Goal: Task Accomplishment & Management: Manage account settings

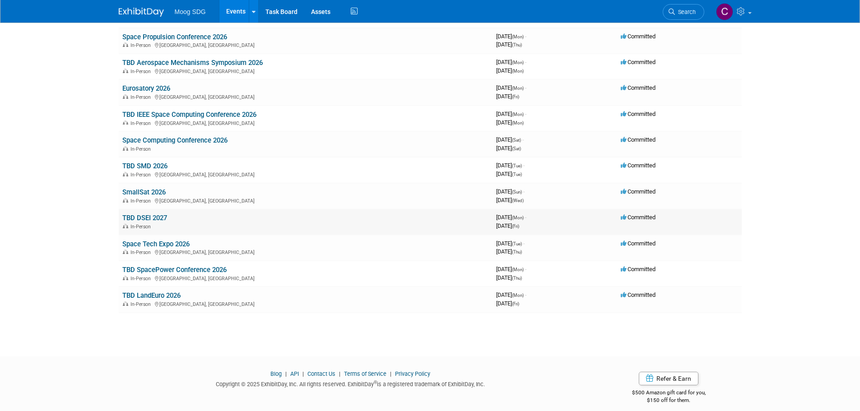
scroll to position [338, 0]
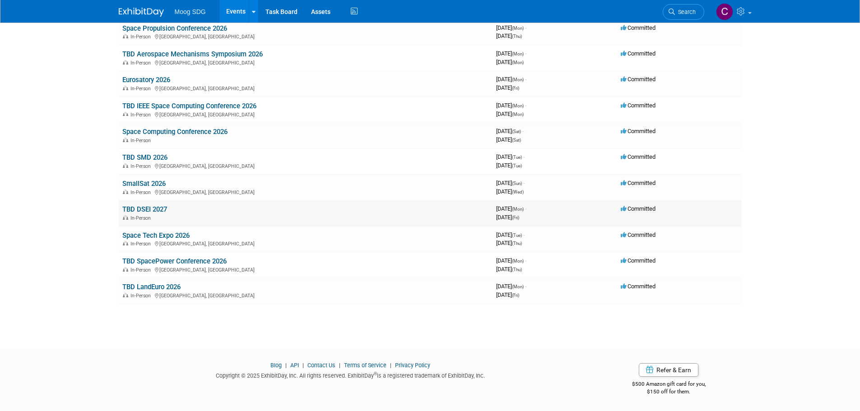
click at [129, 208] on link "TBD DSEI 2027" at bounding box center [144, 209] width 45 height 8
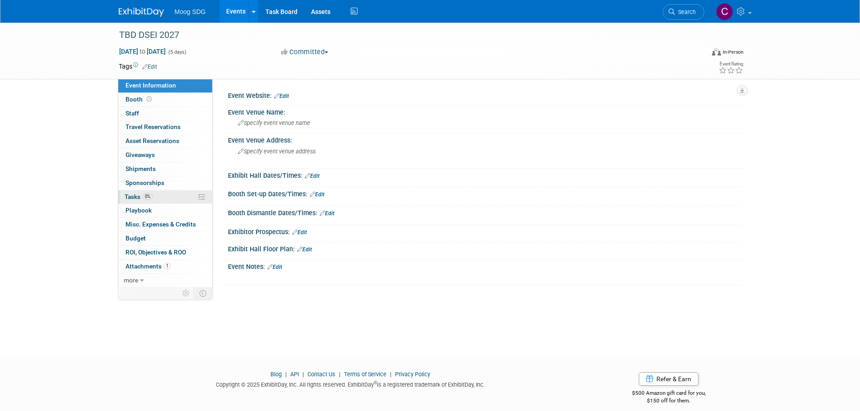
click at [131, 196] on span "Tasks 0%" at bounding box center [139, 196] width 28 height 7
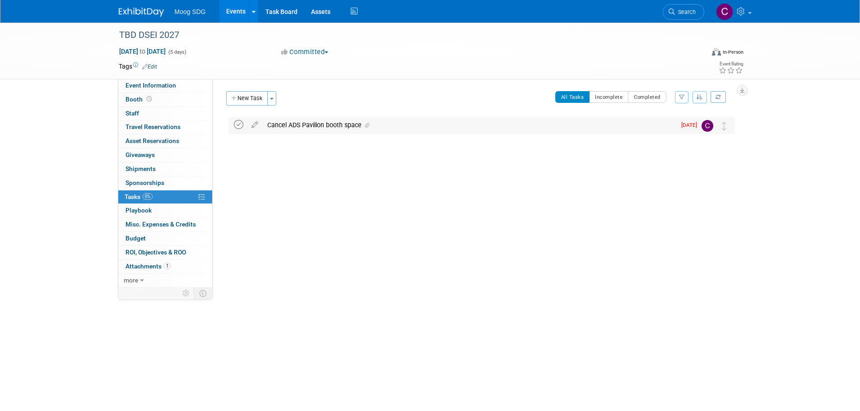
click at [239, 127] on icon at bounding box center [238, 124] width 9 height 9
click at [368, 126] on icon at bounding box center [367, 125] width 5 height 5
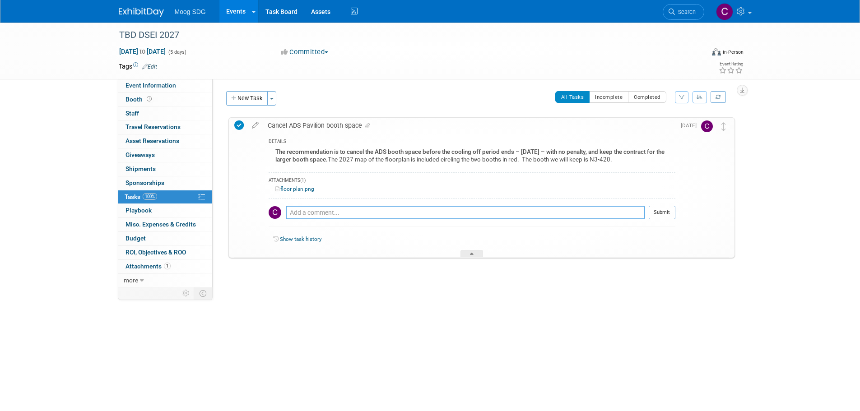
click at [297, 215] on textarea at bounding box center [465, 213] width 359 height 14
click at [303, 217] on textarea at bounding box center [465, 213] width 359 height 14
click at [296, 214] on textarea at bounding box center [465, 213] width 359 height 14
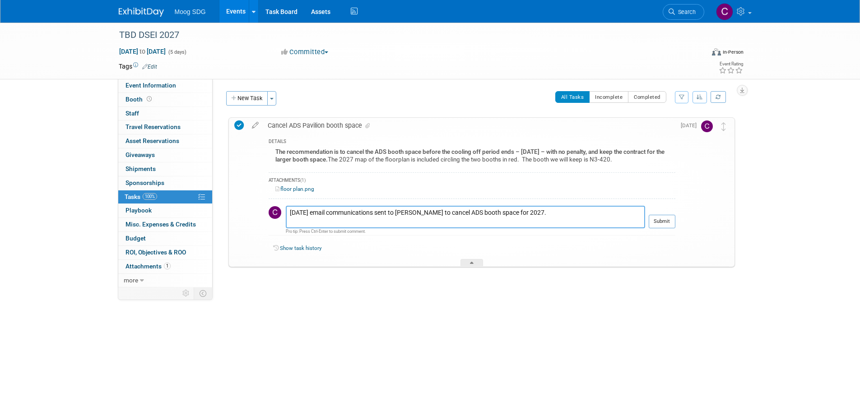
paste textarea "https://mgclb.sharepoint.com/:u:/r/sites/SDGMarketing2/Defense%20Trade%20Show%2…"
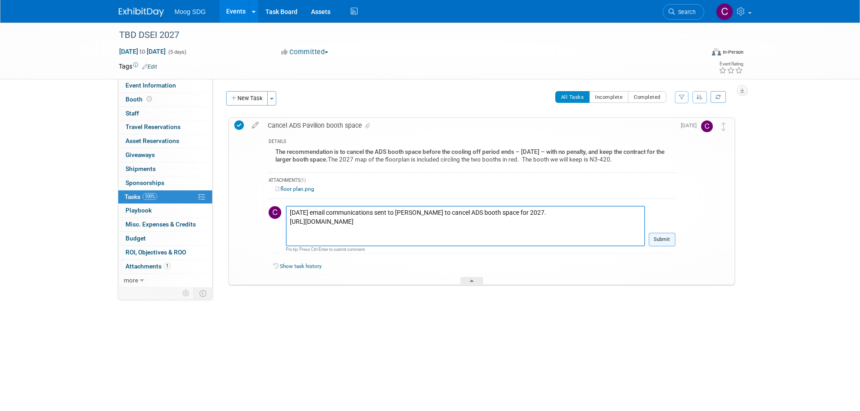
type textarea "9/25/25 email communications sent to Joe Peace to cancel ADS booth space for 20…"
click at [660, 239] on button "Submit" at bounding box center [662, 240] width 27 height 14
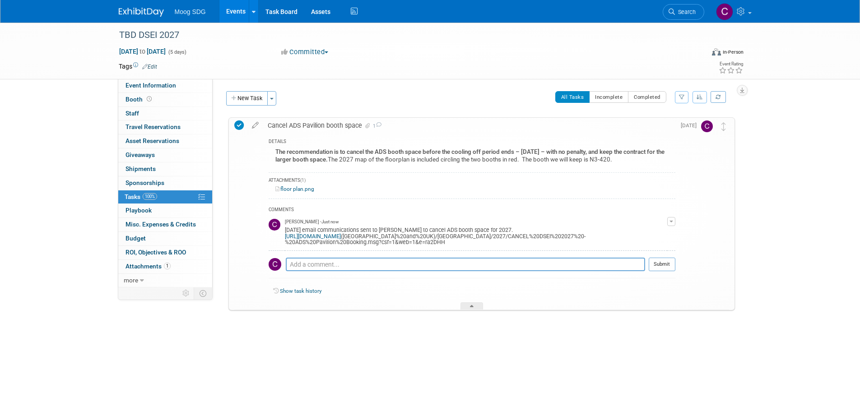
click at [201, 196] on icon at bounding box center [201, 197] width 7 height 7
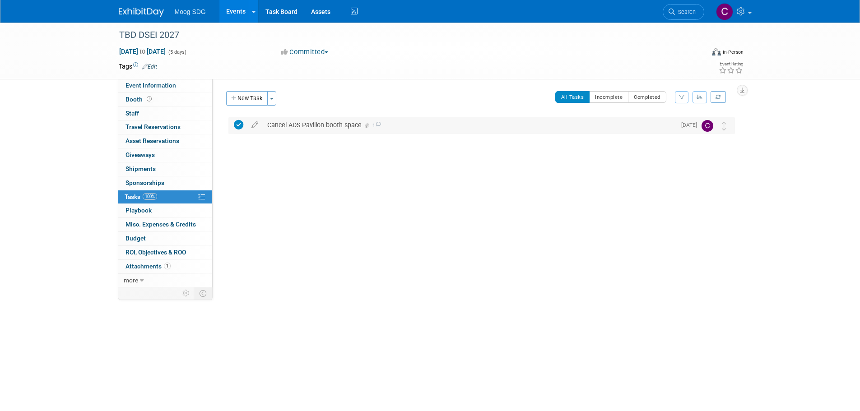
click at [290, 126] on div "Cancel ADS Pavilion booth space 1" at bounding box center [469, 124] width 413 height 15
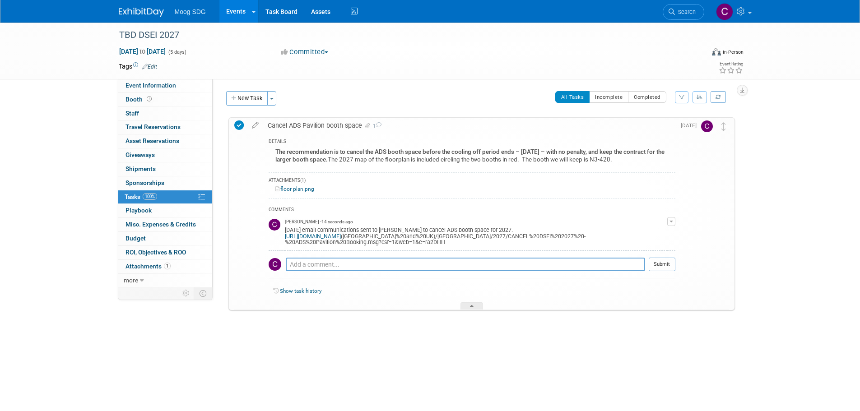
click at [439, 239] on div "9/25/25 email communications sent to Joe Peace to cancel ADS booth space for 20…" at bounding box center [476, 235] width 382 height 21
click at [341, 237] on link "https://mgclb.sharepoint.com/:u:/r/sites/SDGMarketing2/Defense%20Trade%20Show%2…" at bounding box center [313, 236] width 56 height 6
click at [673, 224] on button "button" at bounding box center [671, 221] width 8 height 9
click at [662, 233] on link "Edit Comment" at bounding box center [639, 234] width 71 height 13
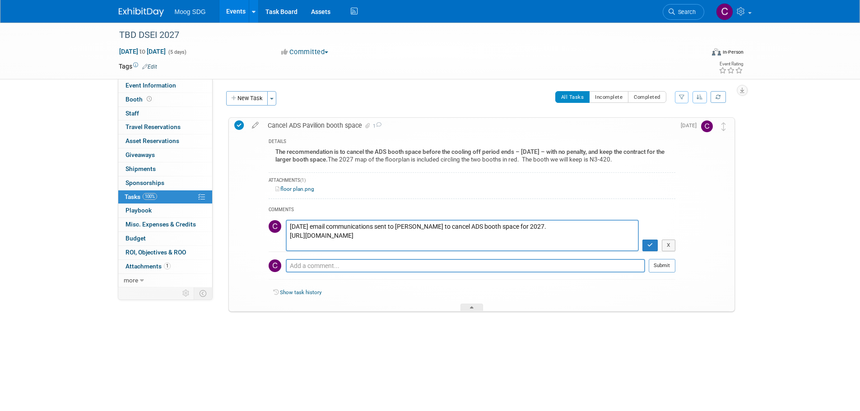
drag, startPoint x: 289, startPoint y: 238, endPoint x: 626, endPoint y: 246, distance: 337.4
click at [626, 246] on textarea "9/25/25 email communications sent to Joe Peace to cancel ADS booth space for 20…" at bounding box center [462, 236] width 353 height 32
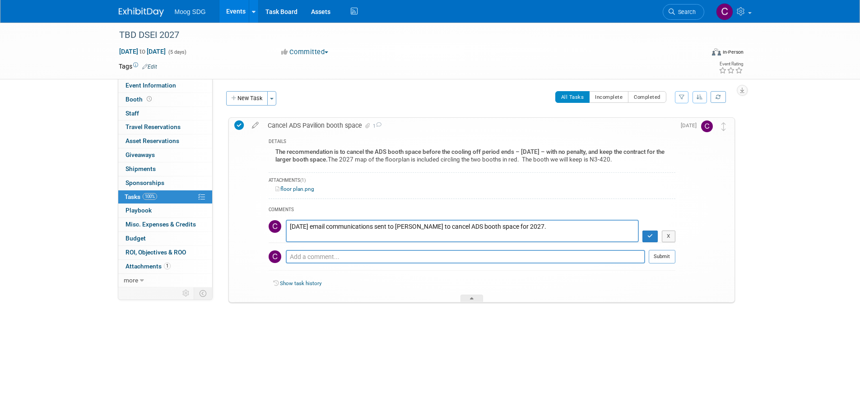
click at [554, 228] on textarea "9/25/25 email communications sent to Joe Peace to cancel ADS booth space for 20…" at bounding box center [462, 231] width 353 height 23
type textarea "9/25/25 email communications sent to Joe Peace to cancel ADS booth space for 20…"
click at [368, 125] on icon at bounding box center [367, 125] width 5 height 5
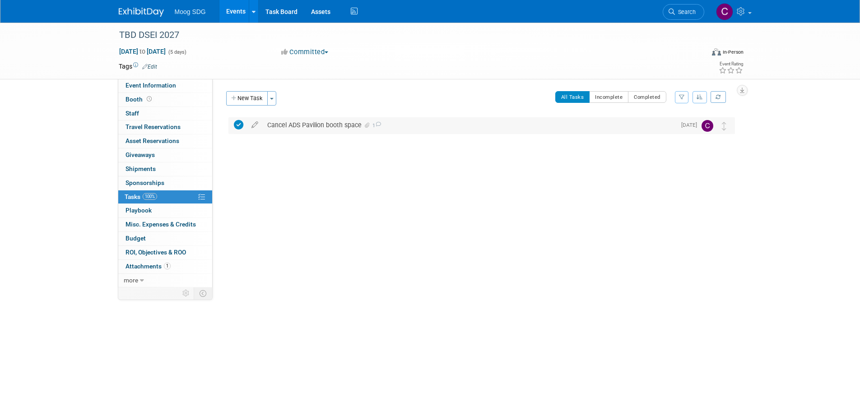
click at [367, 126] on icon at bounding box center [367, 125] width 5 height 5
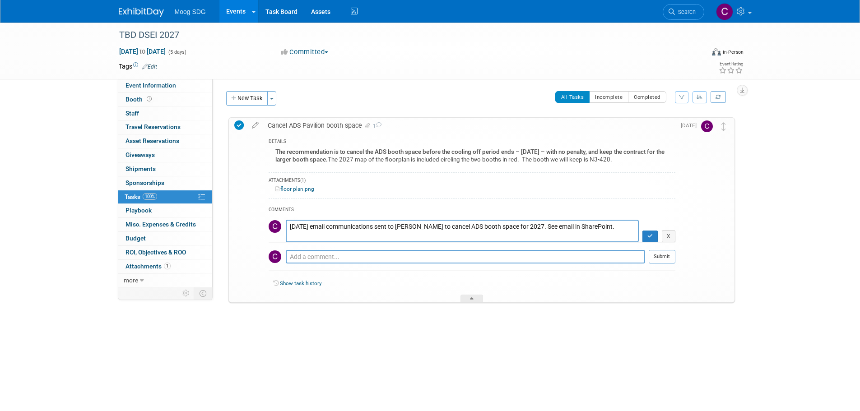
click at [289, 187] on link "floor plan.png" at bounding box center [294, 189] width 39 height 6
click at [255, 125] on icon at bounding box center [255, 123] width 16 height 11
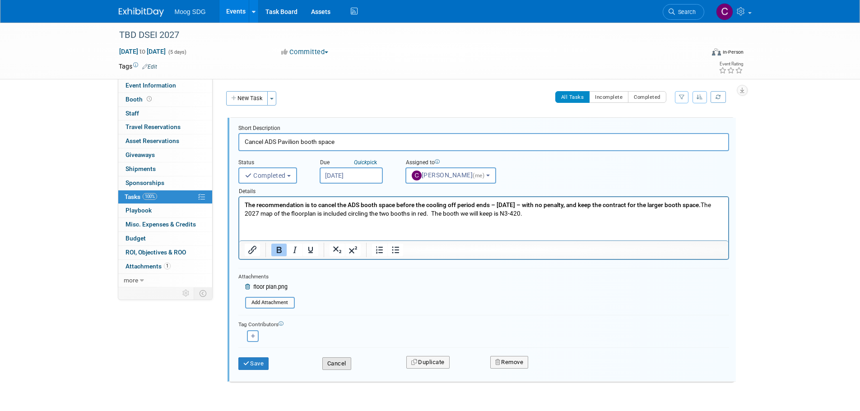
click at [339, 366] on button "Cancel" at bounding box center [336, 364] width 29 height 13
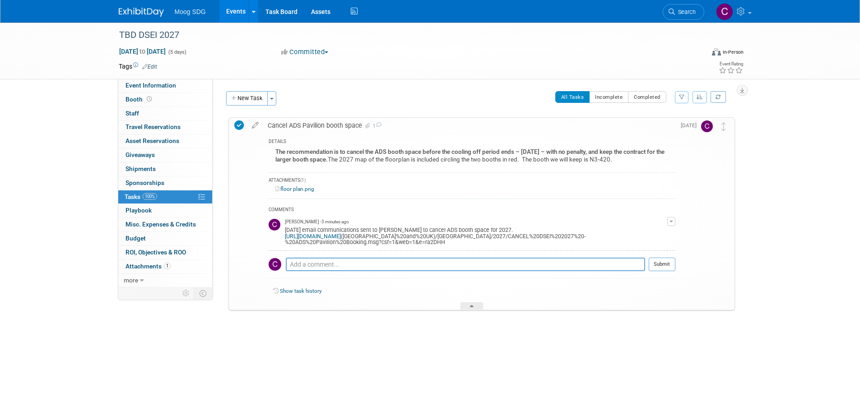
click at [672, 225] on button "button" at bounding box center [671, 221] width 8 height 9
click at [666, 233] on link "Edit Comment" at bounding box center [639, 234] width 71 height 13
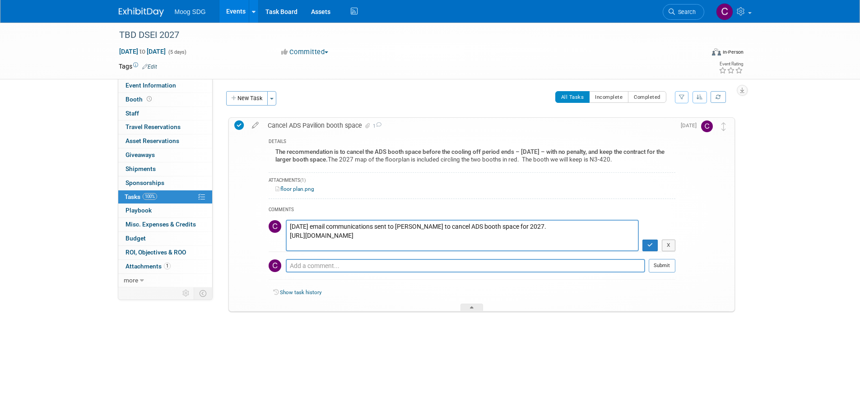
drag, startPoint x: 610, startPoint y: 247, endPoint x: 281, endPoint y: 233, distance: 329.1
click at [281, 233] on tr "9/25/25 email communications sent to Joe Peace to cancel ADS booth space for 20…" at bounding box center [472, 236] width 407 height 32
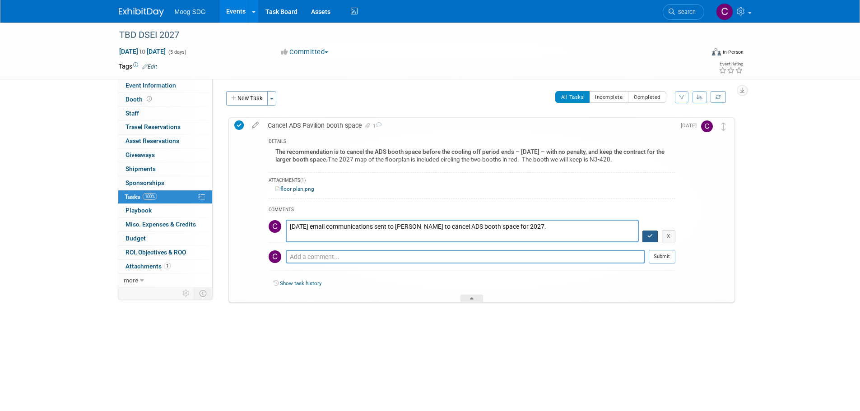
type textarea "9/25/25 email communications sent to Joe Peace to cancel ADS booth space for 20…"
click at [648, 234] on icon "button" at bounding box center [651, 235] width 6 height 5
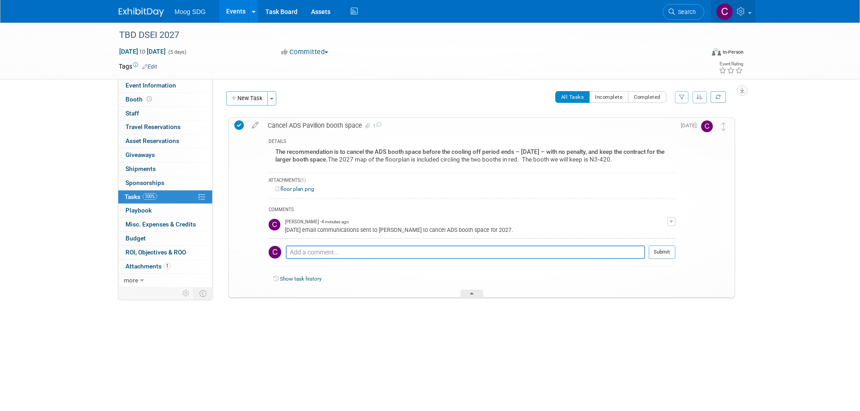
click at [726, 13] on img at bounding box center [724, 11] width 17 height 17
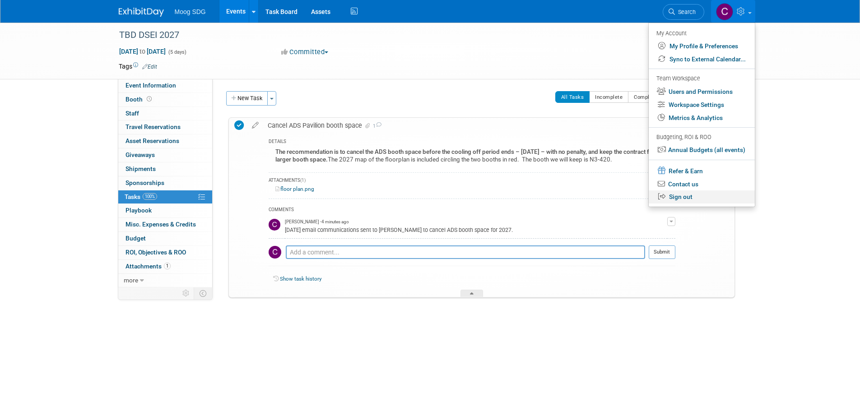
click at [686, 198] on link "Sign out" at bounding box center [702, 197] width 106 height 13
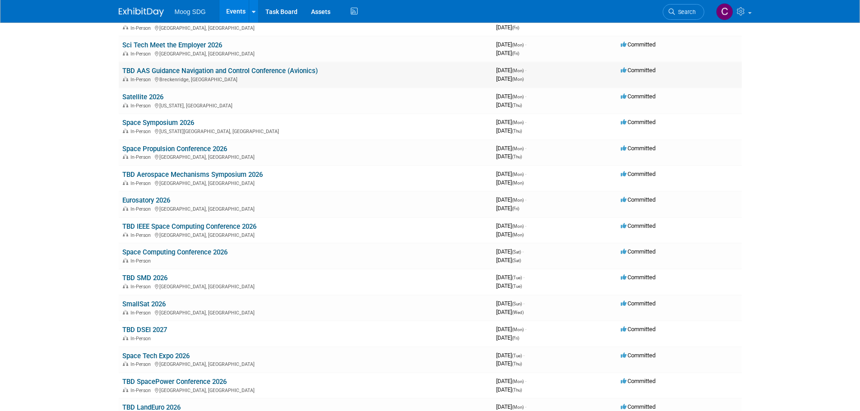
scroll to position [271, 0]
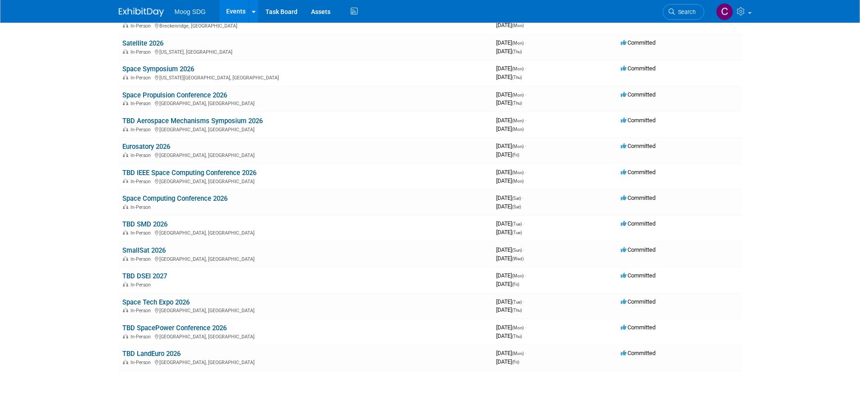
click at [135, 278] on link "TBD DSEI 2027" at bounding box center [144, 276] width 45 height 8
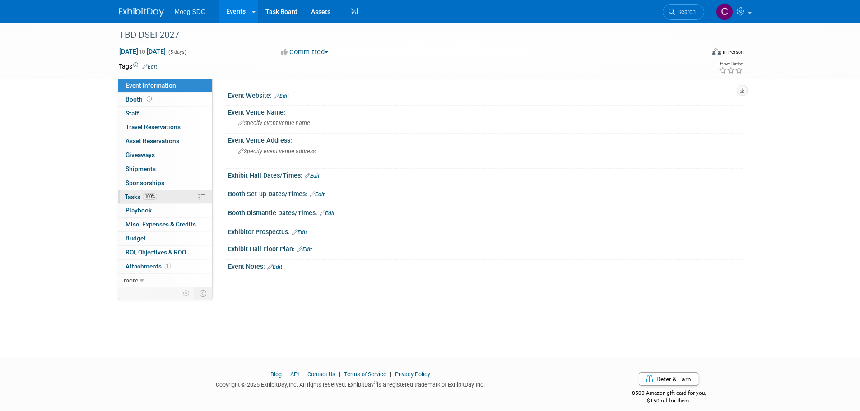
click at [131, 196] on span "Tasks 100%" at bounding box center [141, 196] width 33 height 7
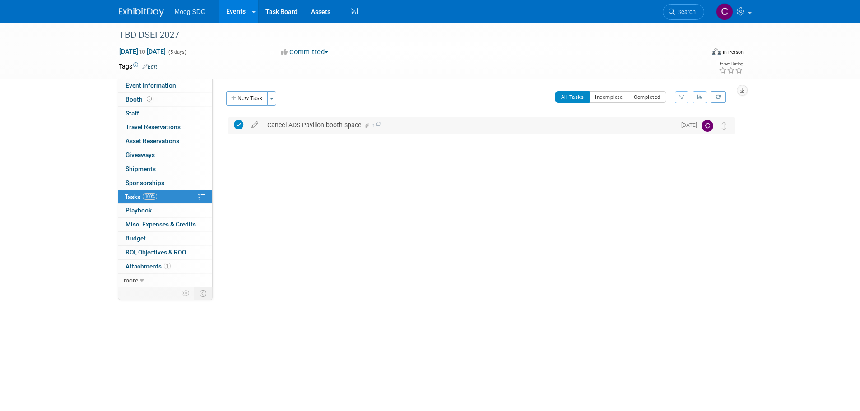
click at [293, 125] on div "Cancel ADS Pavilion booth space 1" at bounding box center [469, 124] width 413 height 15
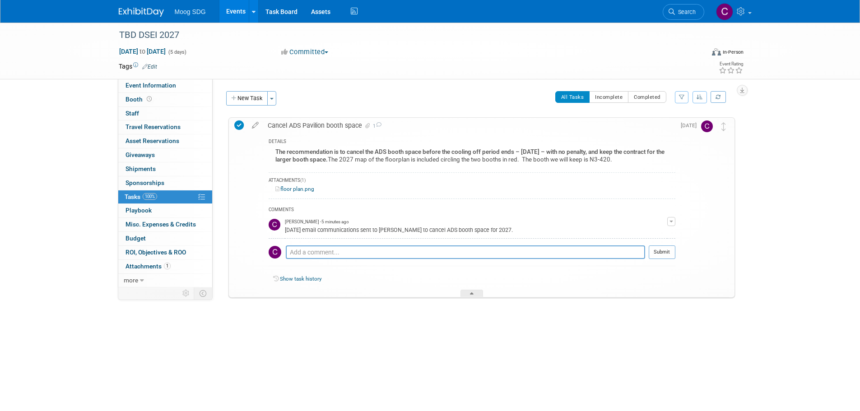
click at [368, 126] on icon at bounding box center [367, 125] width 5 height 5
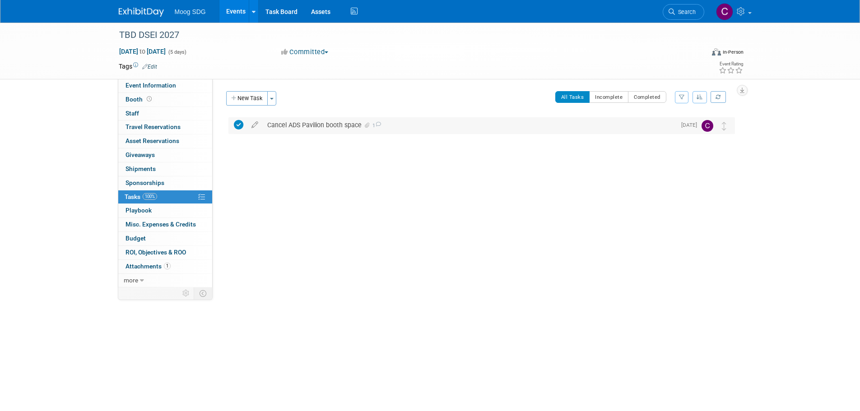
click at [368, 126] on icon at bounding box center [367, 125] width 5 height 5
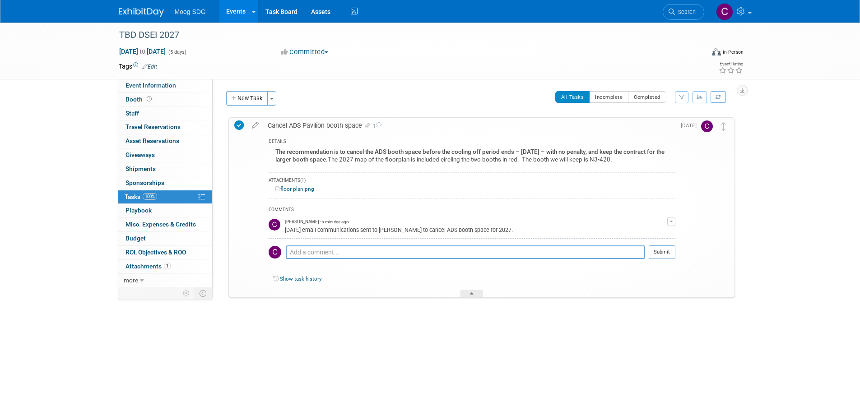
click at [706, 128] on img at bounding box center [707, 127] width 12 height 12
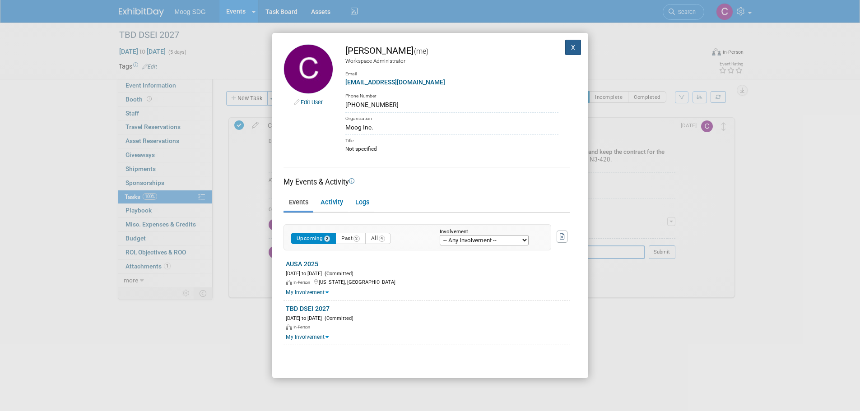
click at [567, 49] on button "X" at bounding box center [573, 47] width 16 height 15
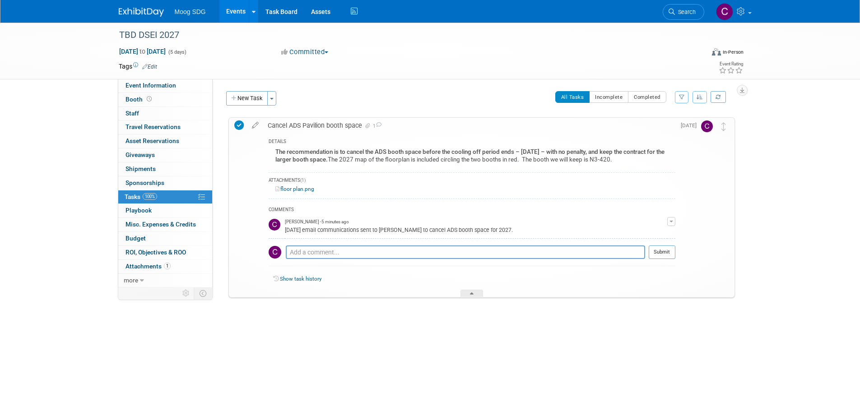
click at [286, 280] on link "Show task history" at bounding box center [301, 279] width 42 height 6
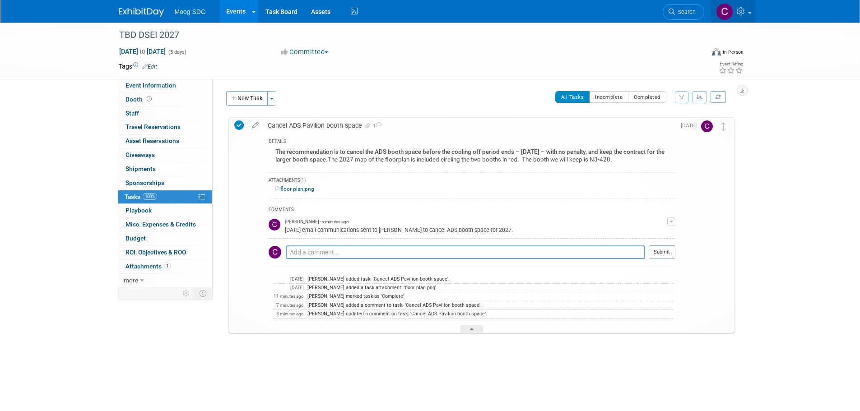
click at [723, 12] on img at bounding box center [724, 11] width 17 height 17
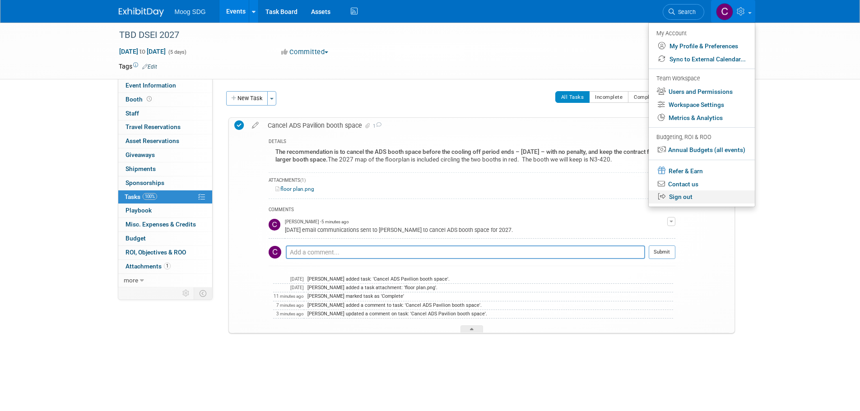
click at [679, 196] on link "Sign out" at bounding box center [702, 197] width 106 height 13
